Goal: Information Seeking & Learning: Check status

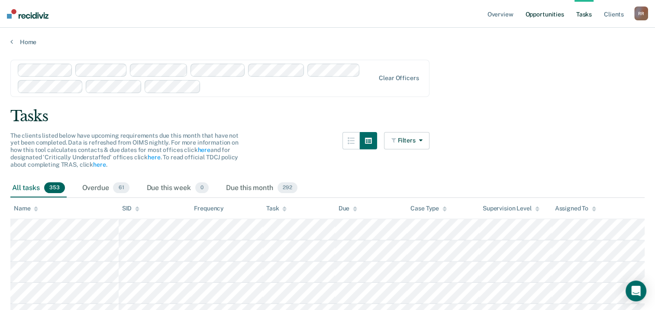
click at [551, 16] on link "Opportunities" at bounding box center [544, 14] width 42 height 28
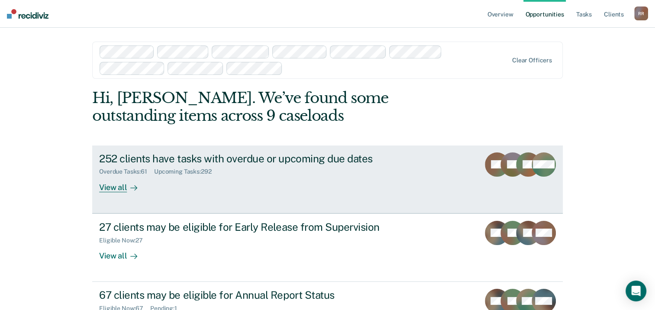
scroll to position [43, 0]
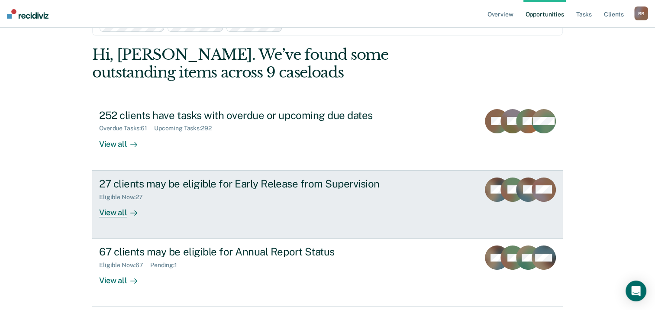
click at [109, 215] on div "View all" at bounding box center [123, 208] width 48 height 17
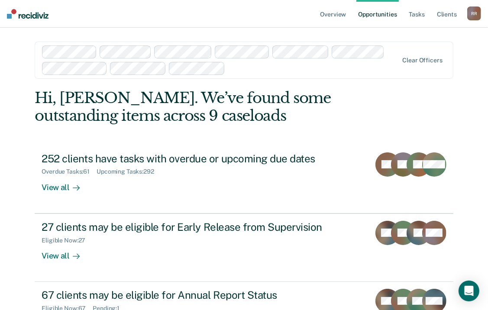
scroll to position [43, 0]
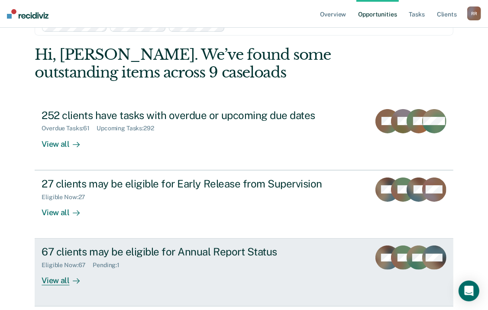
click at [69, 278] on div at bounding box center [74, 281] width 10 height 10
